Goal: Task Accomplishment & Management: Complete application form

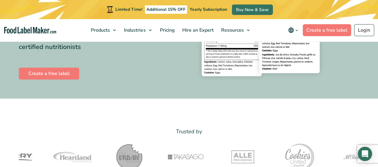
scroll to position [122, 0]
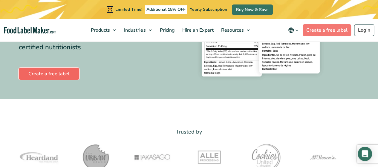
click at [53, 75] on link "Create a free label" at bounding box center [49, 74] width 60 height 12
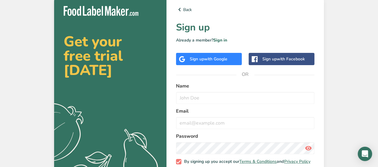
click at [215, 58] on span "with Google" at bounding box center [215, 59] width 23 height 6
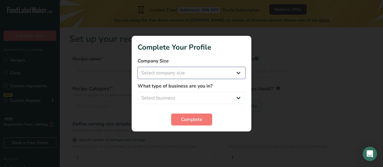
click at [239, 73] on select "Select company size Fewer than 10 Employees 10 to 50 Employees 51 to 500 Employ…" at bounding box center [191, 73] width 108 height 12
select select "2"
click at [137, 67] on select "Select company size Fewer than 10 Employees 10 to 50 Employees 51 to 500 Employ…" at bounding box center [191, 73] width 108 height 12
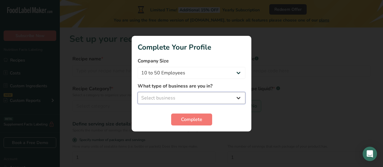
click at [210, 95] on select "Select business Packaged Food Manufacturer Restaurant & Cafe Bakery Meal Plans …" at bounding box center [191, 98] width 108 height 12
select select "2"
click at [137, 92] on select "Select business Packaged Food Manufacturer Restaurant & Cafe Bakery Meal Plans …" at bounding box center [191, 98] width 108 height 12
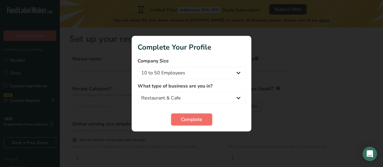
click at [193, 121] on span "Complete" at bounding box center [191, 119] width 21 height 7
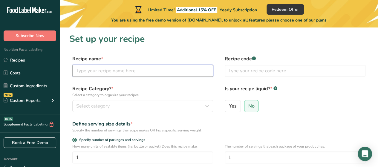
click at [161, 72] on input "text" at bounding box center [142, 71] width 141 height 12
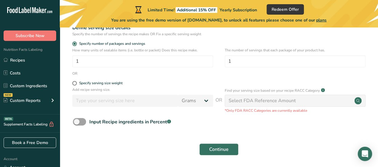
scroll to position [97, 0]
